Goal: Obtain resource: Download file/media

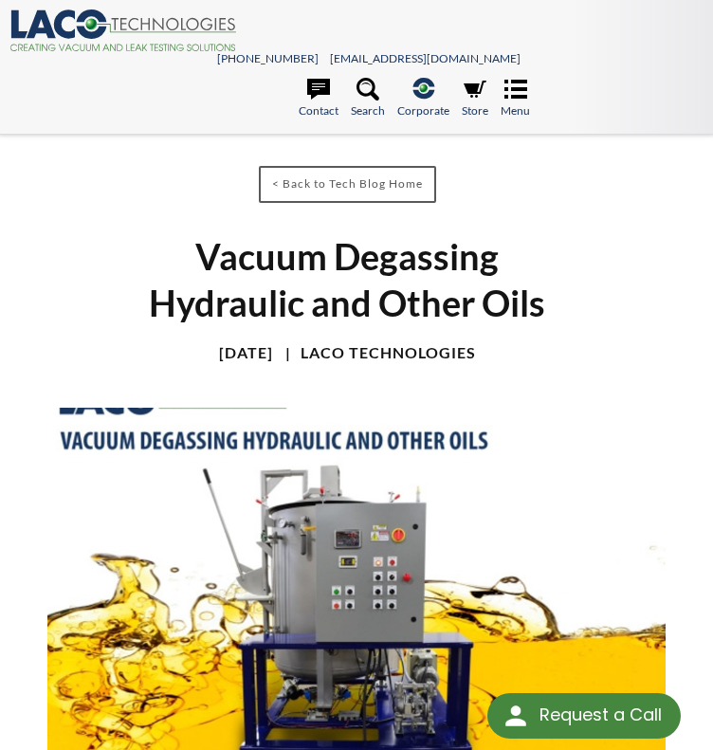
click at [482, 297] on h1 "Vacuum Degassing Hydraulic and Other Oils" at bounding box center [347, 280] width 412 height 94
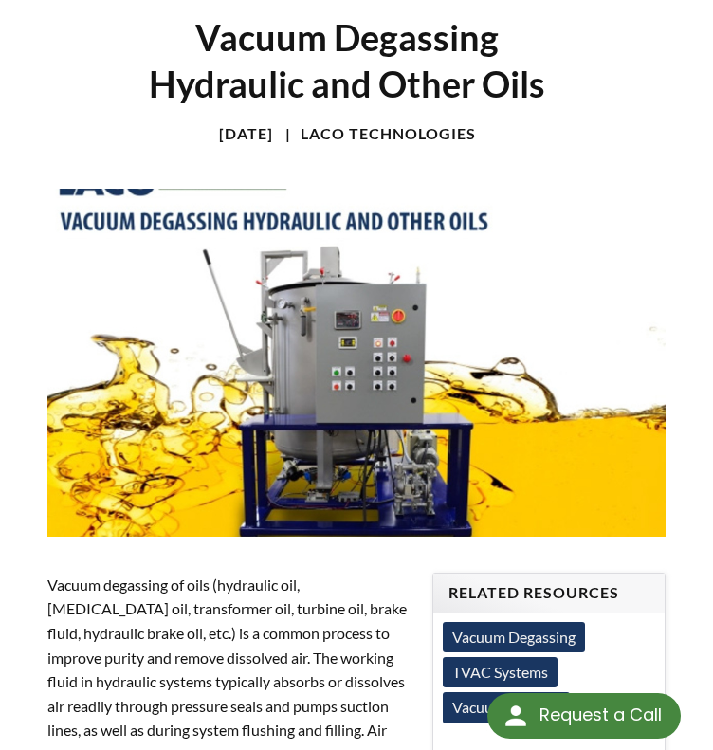
scroll to position [28, 0]
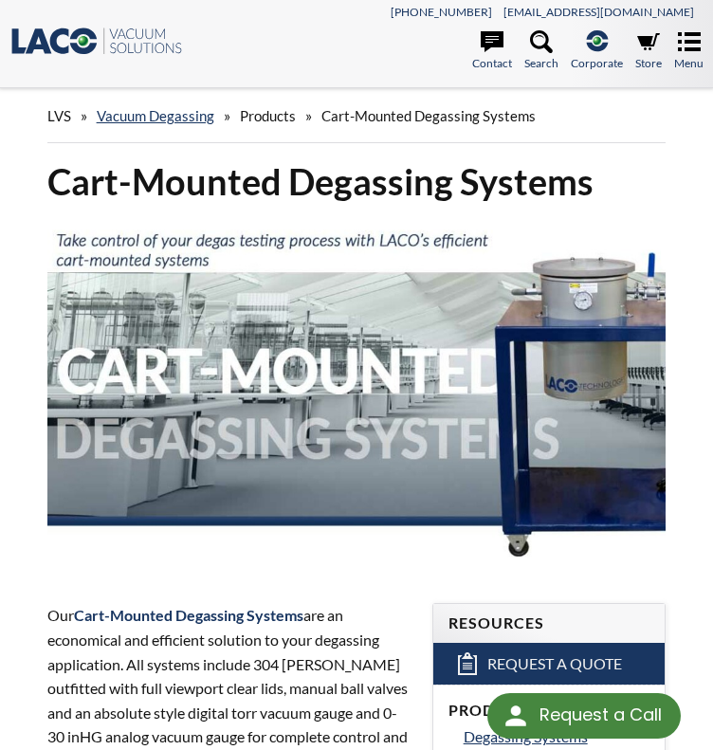
click at [186, 619] on strong "Cart-Mounted Degassing Systems" at bounding box center [188, 615] width 229 height 18
click at [304, 209] on div "Cart-Mounted Degassing Systems" at bounding box center [356, 365] width 619 height 415
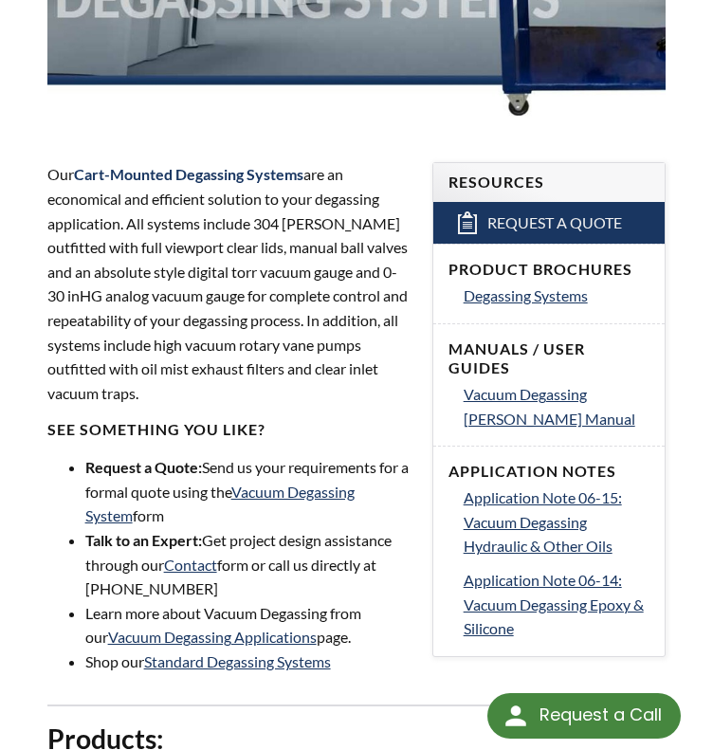
scroll to position [474, 0]
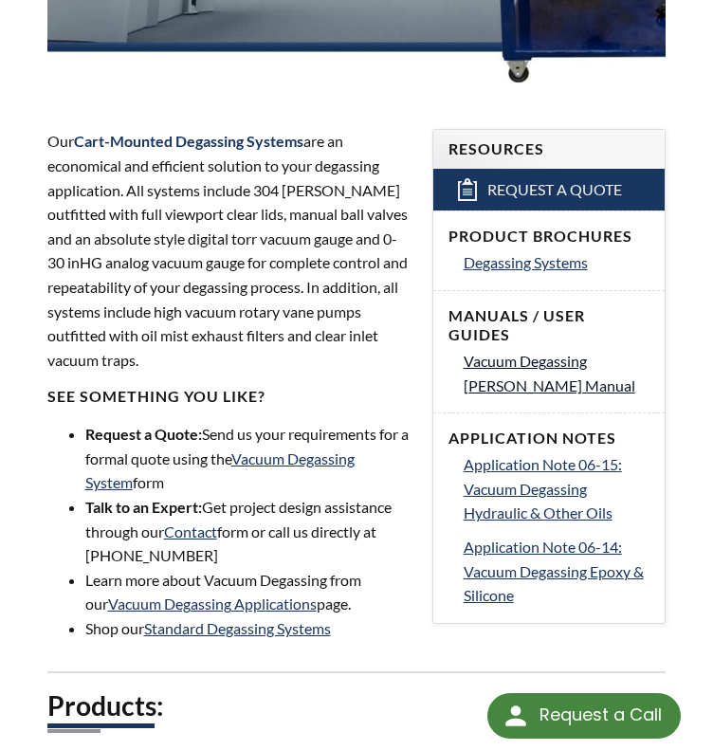
click at [510, 352] on span "Vacuum Degassing Chambers Manual" at bounding box center [550, 373] width 172 height 43
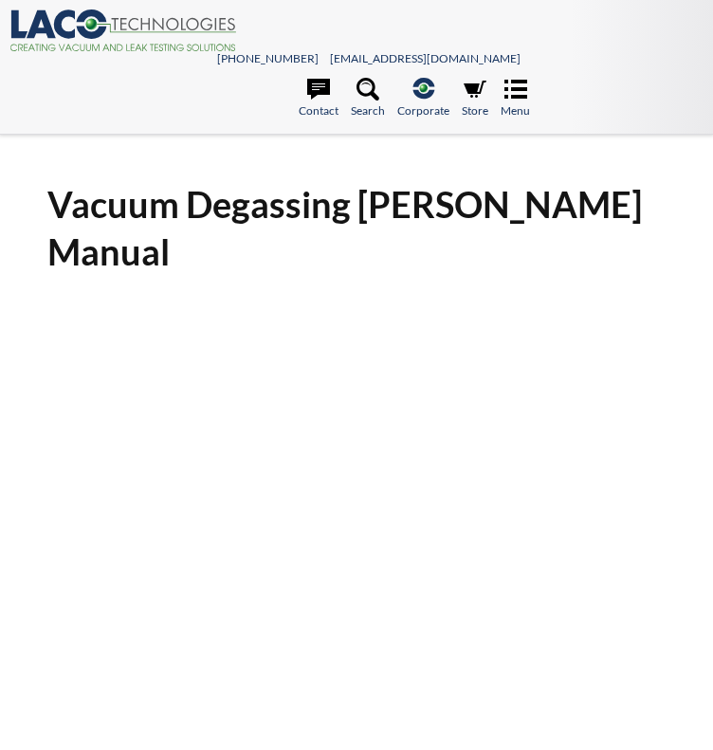
select select "Language Translate Widget"
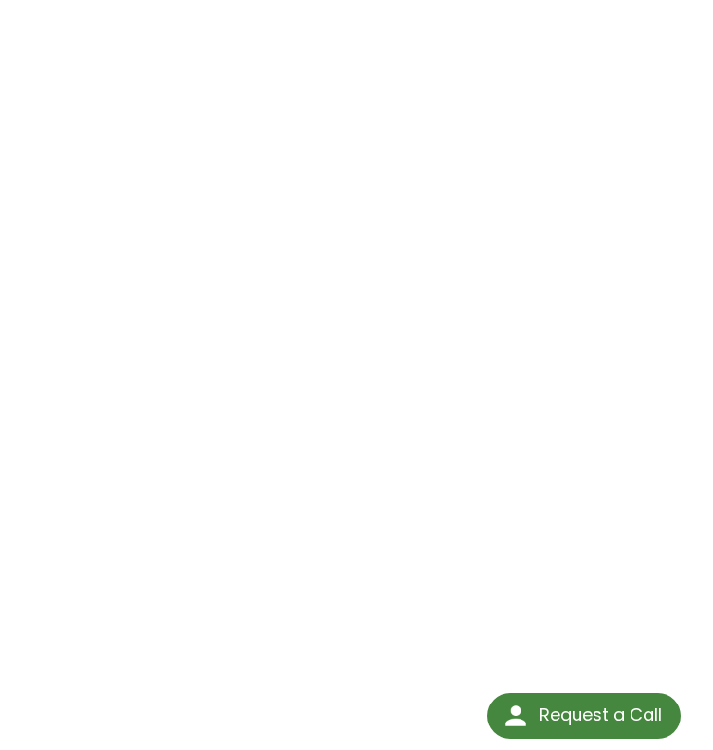
scroll to position [284, 0]
